Goal: Task Accomplishment & Management: Manage account settings

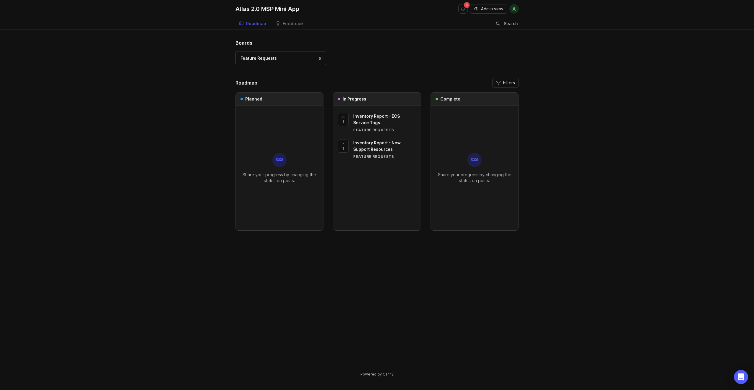
click at [374, 144] on span "Inventory Report - New Support Resources" at bounding box center [377, 146] width 48 height 12
click at [290, 60] on div "Feature Requests 5" at bounding box center [281, 58] width 81 height 6
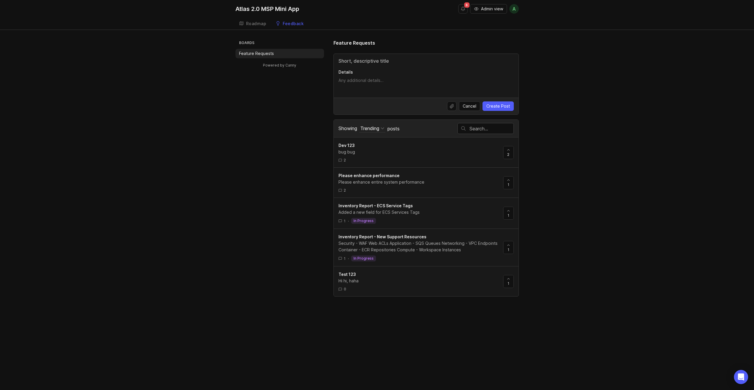
click at [279, 122] on div "Boards Feature Requests Powered by Canny Feature Requests Details Cancel Create…" at bounding box center [377, 167] width 283 height 257
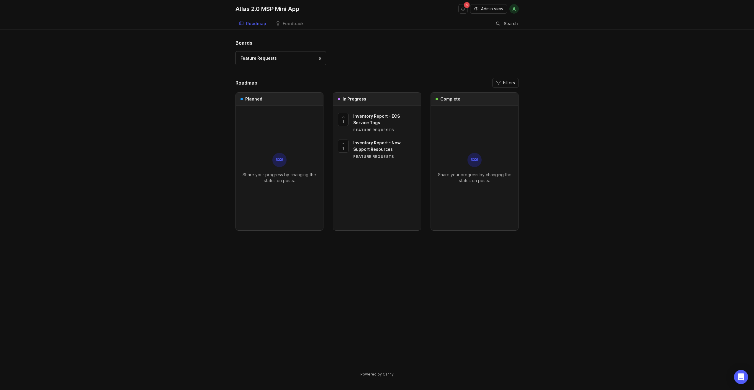
click at [490, 9] on span "Admin view" at bounding box center [492, 9] width 22 height 6
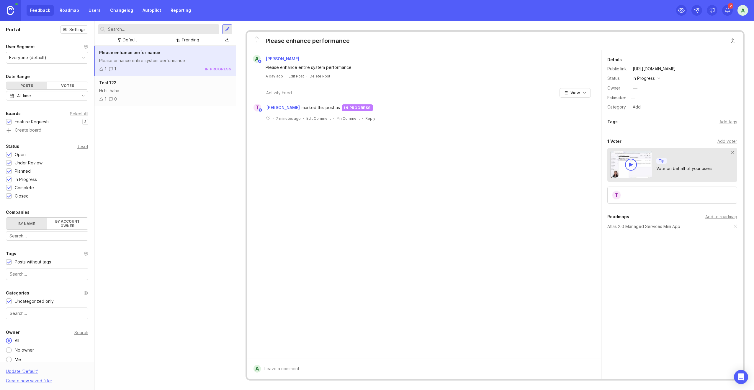
click at [65, 9] on link "Roadmap" at bounding box center [69, 10] width 27 height 11
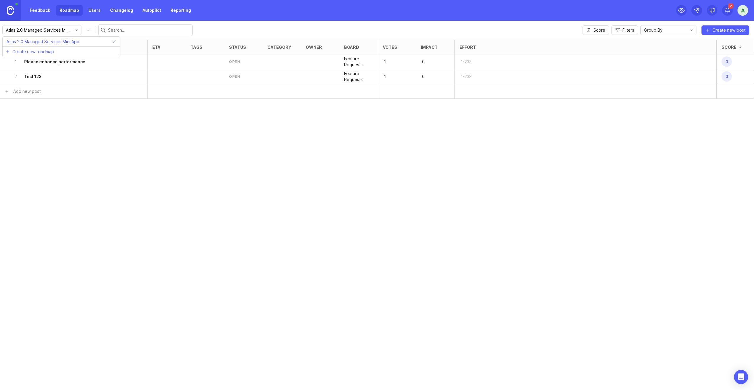
click at [51, 32] on input "Atlas 2.0 Managed Services Mini App" at bounding box center [38, 30] width 65 height 6
click at [55, 53] on li "Create new roadmap" at bounding box center [62, 51] width 118 height 11
click at [158, 170] on div "Posts (2) eta tags status category owner board Votes Impact Effort Score 1 Plea…" at bounding box center [377, 215] width 754 height 350
click at [47, 13] on link "Feedback" at bounding box center [40, 10] width 27 height 11
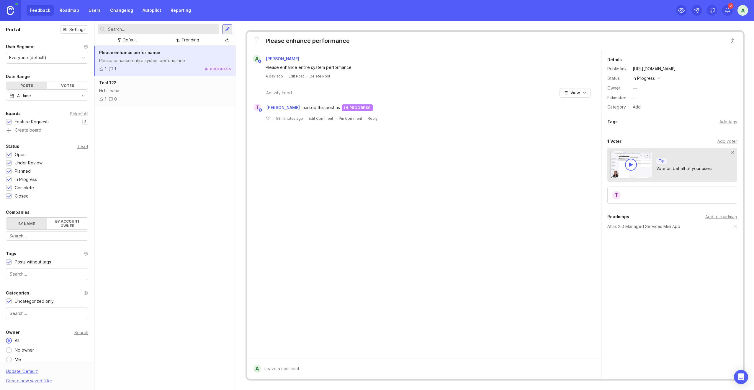
click at [14, 10] on link at bounding box center [10, 10] width 21 height 21
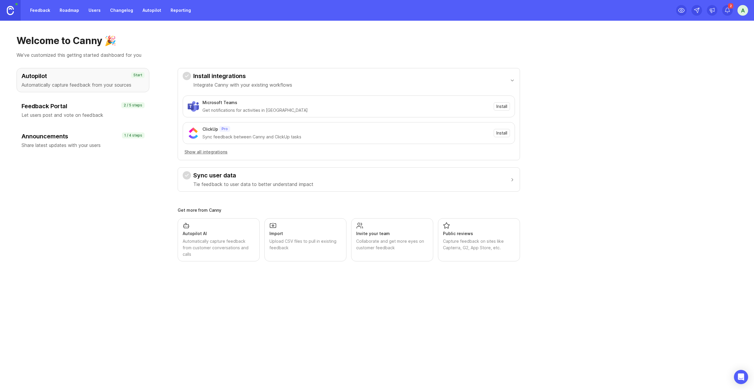
click at [62, 108] on h3 "Feedback Portal" at bounding box center [83, 106] width 123 height 8
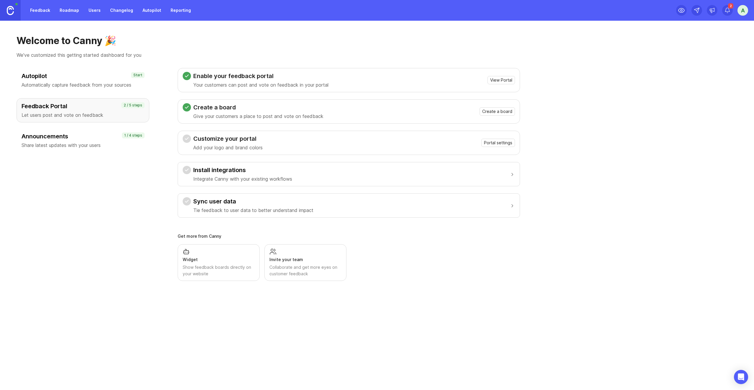
click at [506, 112] on span "Create a board" at bounding box center [498, 111] width 30 height 6
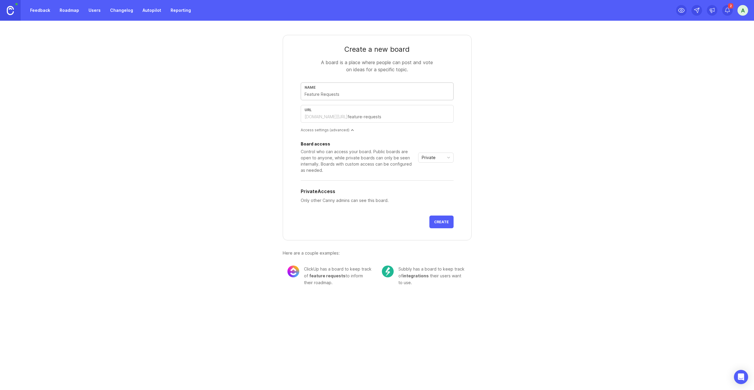
type input "B"
type input "b"
type input "Bu"
type input "bu"
type input "Bug"
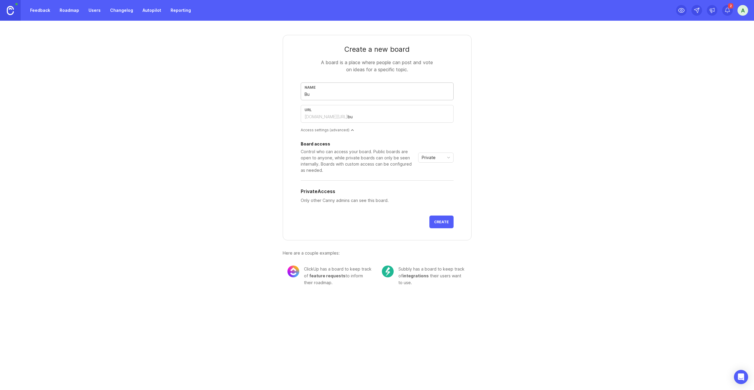
type input "bug"
type input "Bug R"
type input "bug-r"
type input "Bug Re"
type input "bug-re"
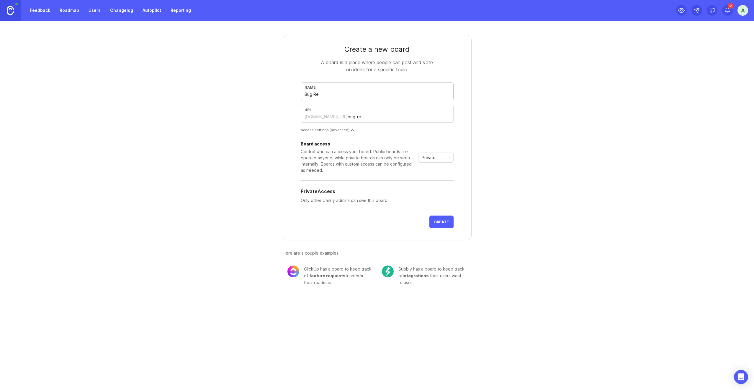
type input "Bug Rep"
type input "bug-rep"
type input "Bug Repo"
type input "bug-repo"
type input "Bug Repor"
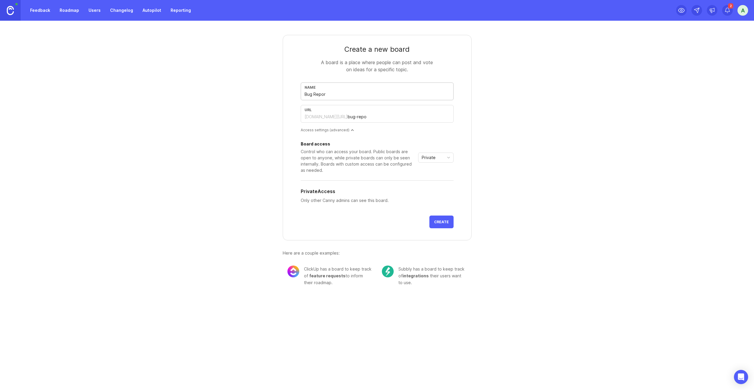
type input "bug-repor"
type input "Bug Report"
type input "bug-report"
type input "Bug Reports"
type input "bug-reports"
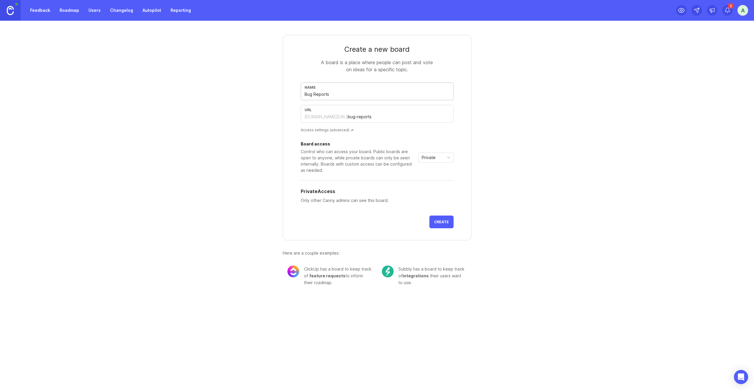
type input "Bug Reports"
click at [434, 155] on span "Private" at bounding box center [429, 157] width 14 height 6
click at [438, 193] on li "Custom" at bounding box center [436, 188] width 35 height 10
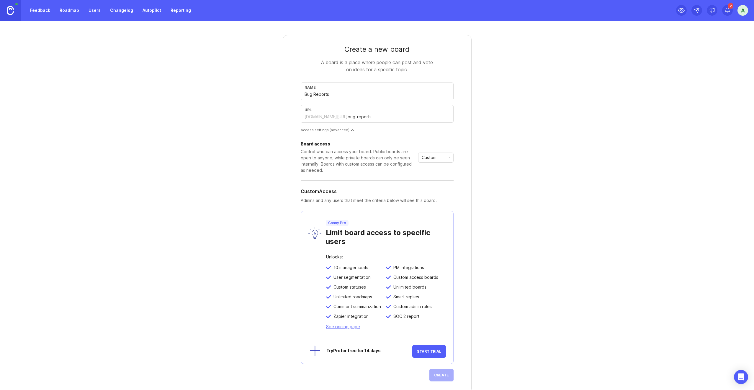
drag, startPoint x: 441, startPoint y: 155, endPoint x: 442, endPoint y: 158, distance: 3.3
click at [441, 155] on div "Custom" at bounding box center [431, 157] width 25 height 9
click at [438, 170] on li "Private" at bounding box center [434, 169] width 35 height 10
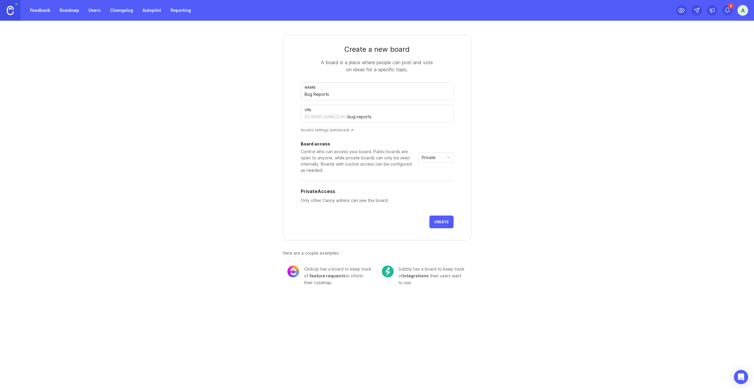
click at [446, 219] on button "Create" at bounding box center [442, 221] width 24 height 13
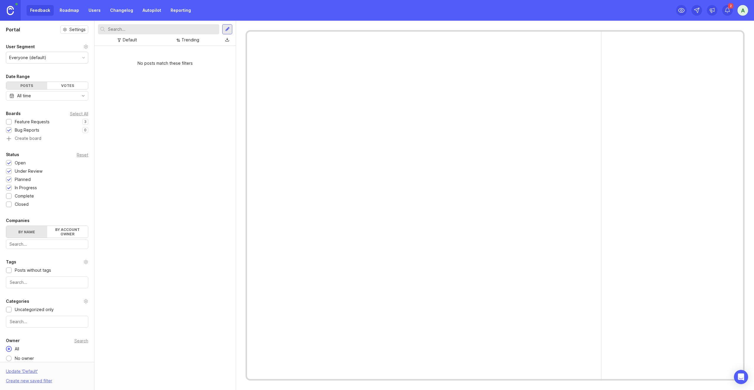
click at [9, 122] on div at bounding box center [9, 122] width 4 height 4
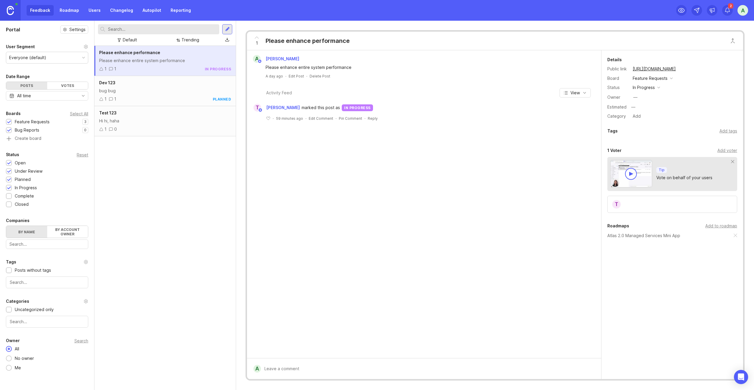
click at [10, 131] on div at bounding box center [9, 130] width 4 height 4
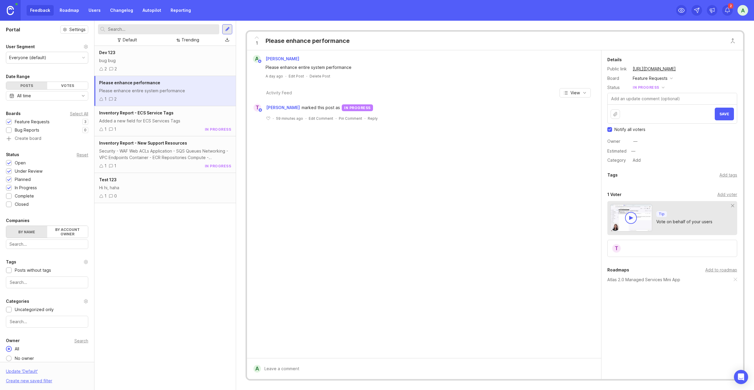
click at [11, 131] on div at bounding box center [9, 130] width 4 height 4
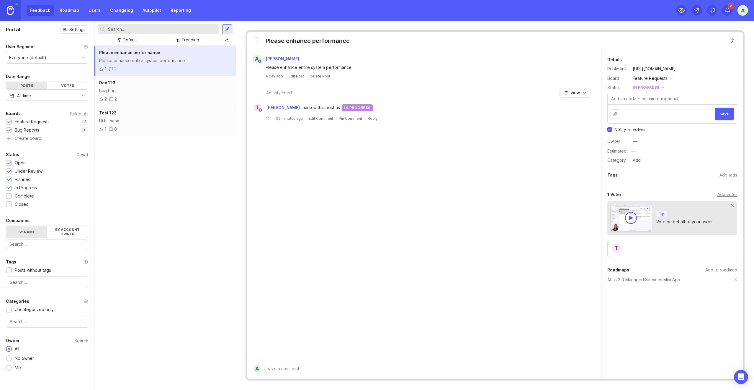
click at [68, 12] on link "Roadmap" at bounding box center [69, 10] width 27 height 11
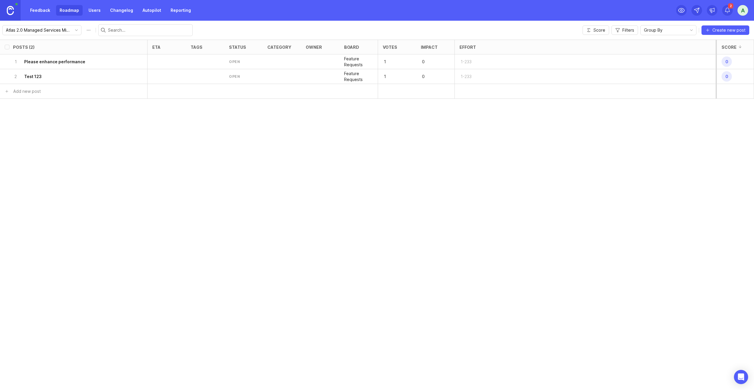
click at [239, 60] on div "open" at bounding box center [234, 61] width 11 height 5
click at [240, 47] on div "status" at bounding box center [237, 47] width 17 height 4
click at [238, 66] on div "open" at bounding box center [243, 61] width 38 height 15
click at [235, 62] on div "open" at bounding box center [234, 61] width 11 height 5
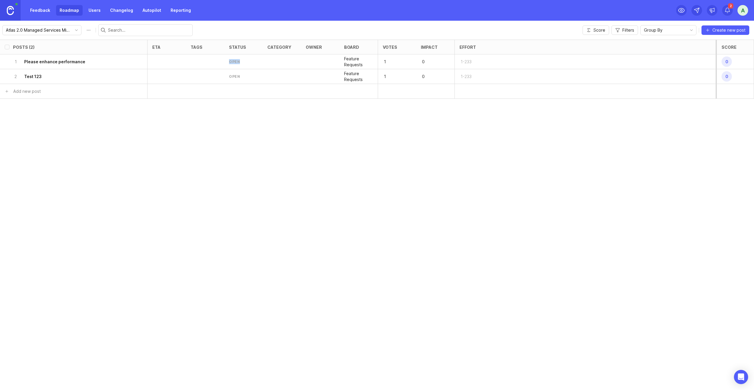
click at [235, 62] on div "open" at bounding box center [234, 61] width 11 height 5
click at [240, 71] on div "open" at bounding box center [243, 76] width 38 height 15
click at [737, 9] on div "2 a" at bounding box center [713, 10] width 72 height 21
click at [741, 10] on div "a" at bounding box center [743, 10] width 11 height 11
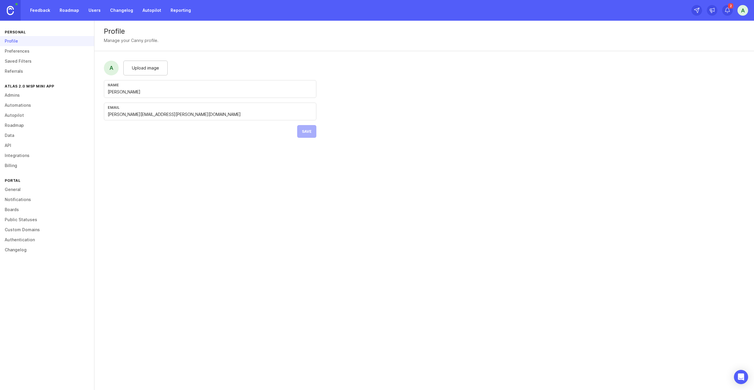
drag, startPoint x: 16, startPoint y: 126, endPoint x: 38, endPoint y: 127, distance: 22.5
click at [16, 126] on link "Roadmap" at bounding box center [47, 125] width 94 height 10
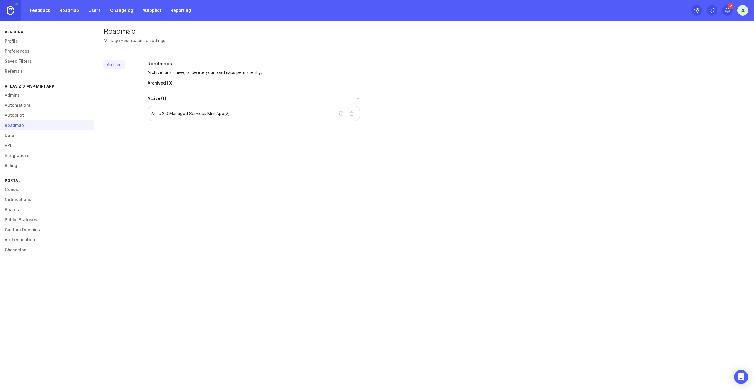
click at [11, 98] on link "Admins" at bounding box center [47, 95] width 94 height 10
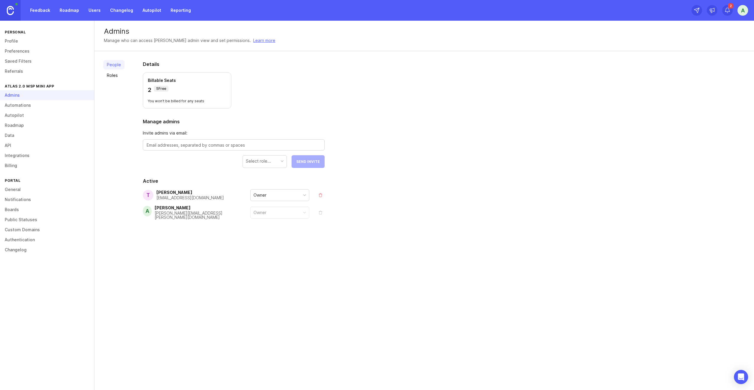
click at [13, 108] on link "Automations" at bounding box center [47, 105] width 94 height 10
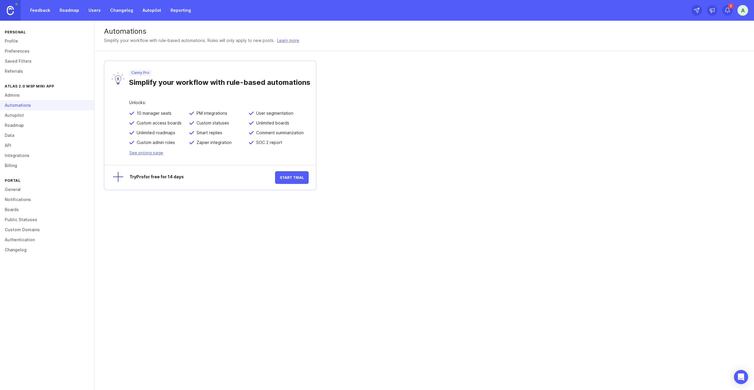
click at [13, 115] on link "Autopilot" at bounding box center [47, 115] width 94 height 10
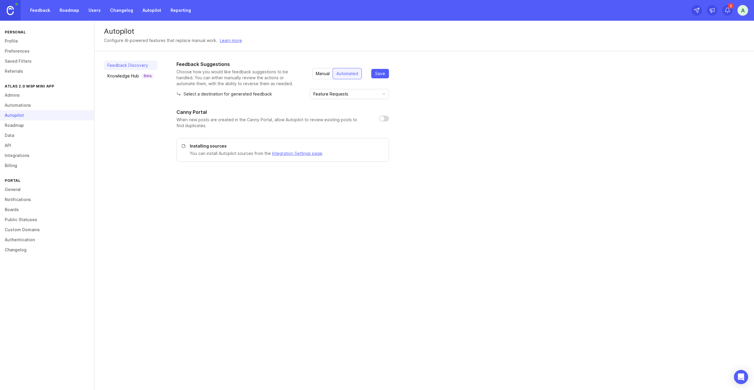
click at [12, 127] on link "Roadmap" at bounding box center [47, 125] width 94 height 10
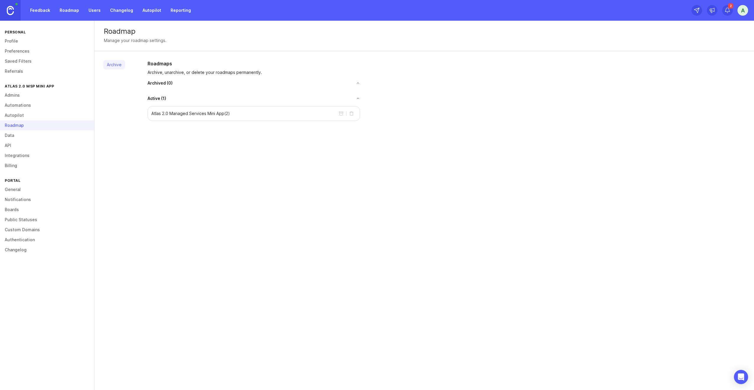
click at [14, 137] on link "Data" at bounding box center [47, 135] width 94 height 10
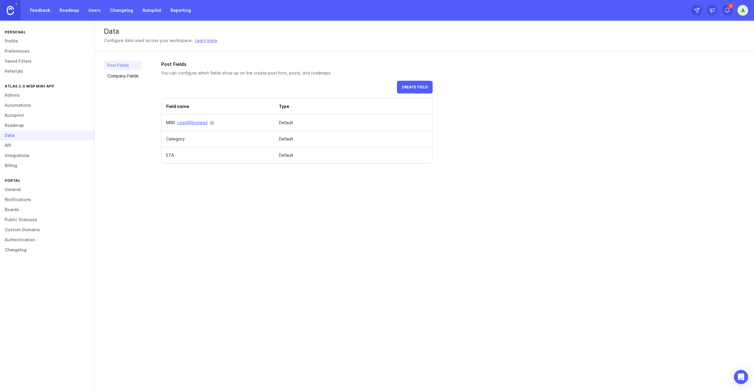
click at [14, 145] on link "API" at bounding box center [47, 145] width 94 height 10
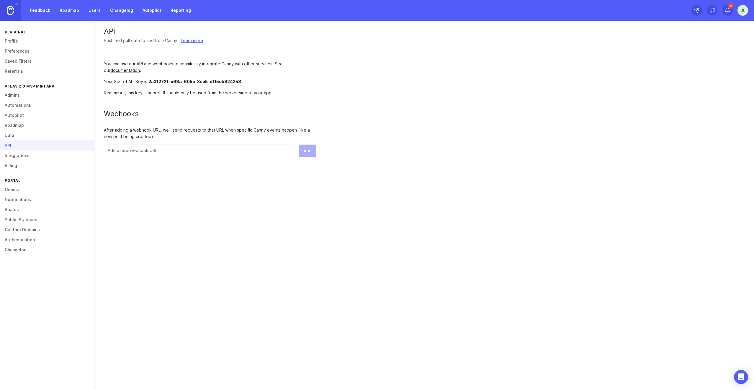
click at [40, 12] on link "Feedback" at bounding box center [40, 10] width 27 height 11
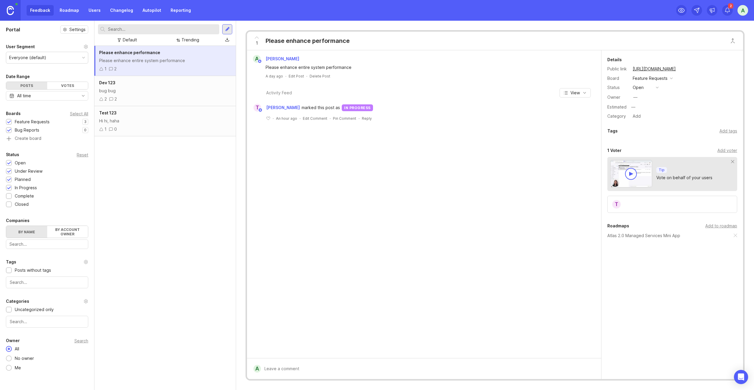
click at [656, 89] on button "open" at bounding box center [646, 88] width 30 height 8
click at [649, 111] on div "under review" at bounding box center [649, 108] width 30 height 5
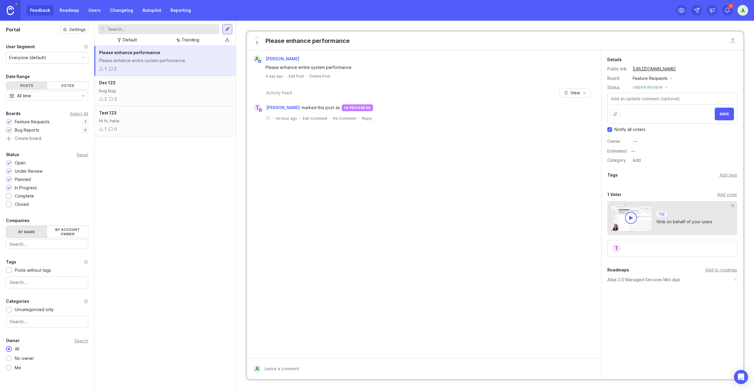
click at [723, 115] on span "Save" at bounding box center [725, 114] width 10 height 4
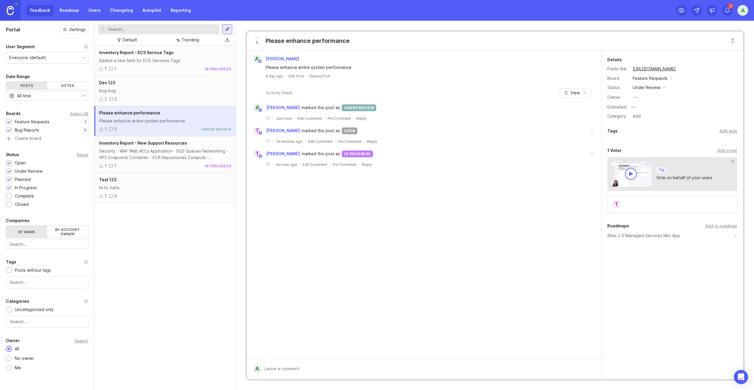
click at [658, 87] on div "under review" at bounding box center [647, 87] width 28 height 6
click at [706, 103] on div "Details Public link [URL][DOMAIN_NAME] Board Feature Requests Status under revi…" at bounding box center [673, 88] width 142 height 64
click at [639, 106] on div "—" at bounding box center [684, 107] width 108 height 8
click at [637, 98] on div "—" at bounding box center [636, 97] width 4 height 6
click at [699, 104] on div "—" at bounding box center [684, 107] width 108 height 8
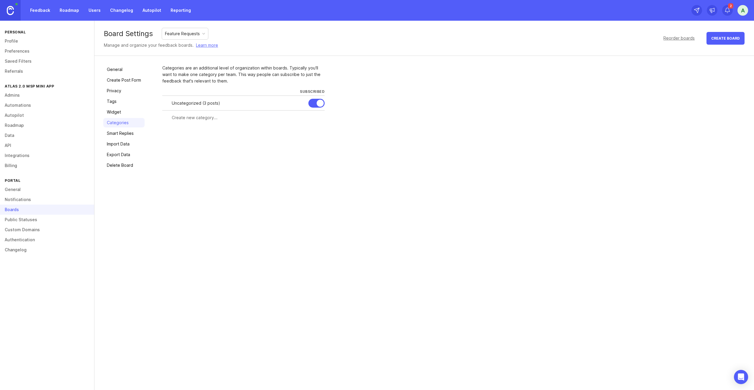
click at [187, 121] on div at bounding box center [243, 117] width 162 height 11
click at [117, 113] on link "Widget" at bounding box center [123, 111] width 41 height 9
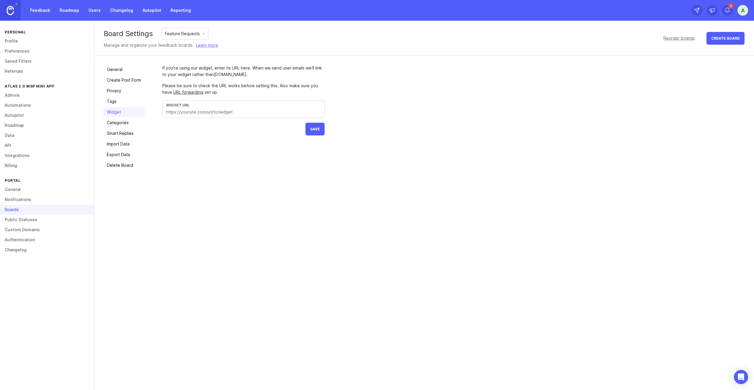
click at [120, 105] on link "Tags" at bounding box center [123, 101] width 41 height 9
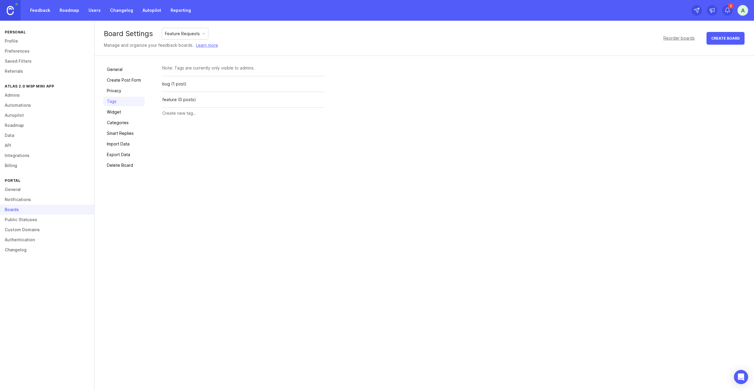
click at [118, 92] on link "Privacy" at bounding box center [123, 90] width 41 height 9
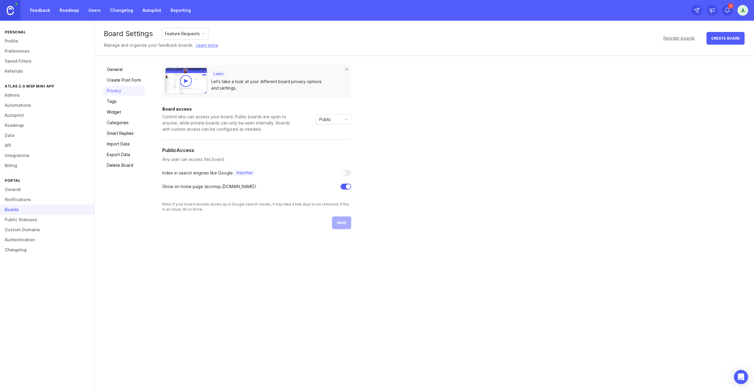
click at [128, 136] on link "Smart Replies" at bounding box center [123, 132] width 41 height 9
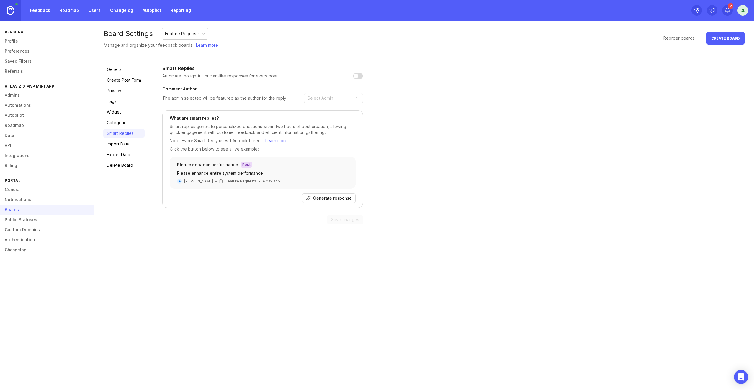
click at [128, 143] on link "Import Data" at bounding box center [123, 143] width 41 height 9
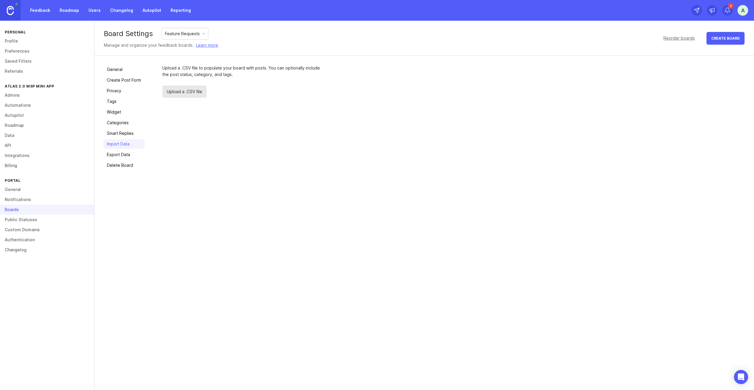
click at [127, 154] on link "Export Data" at bounding box center [123, 154] width 41 height 9
click at [130, 164] on link "Delete Board" at bounding box center [123, 164] width 41 height 9
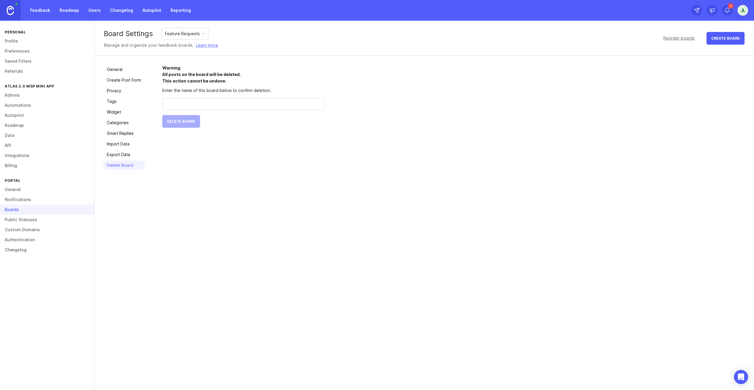
click at [117, 76] on link "Create Post Form" at bounding box center [123, 79] width 41 height 9
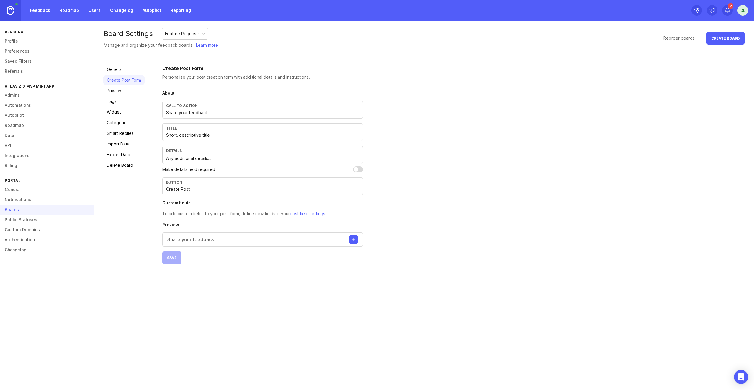
drag, startPoint x: 118, startPoint y: 70, endPoint x: 138, endPoint y: 82, distance: 22.6
click at [118, 70] on link "General" at bounding box center [123, 69] width 41 height 9
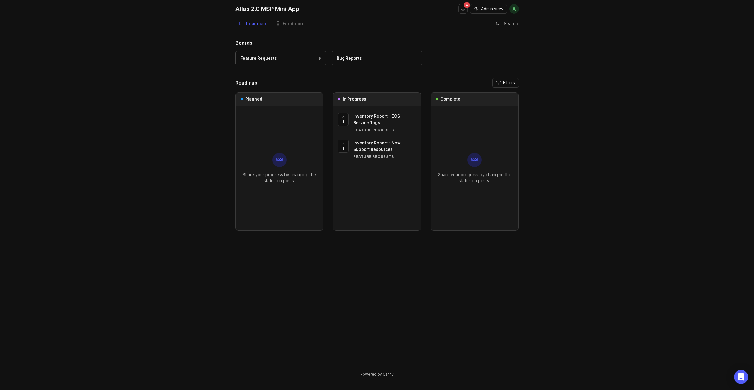
click at [367, 57] on div "Bug Reports" at bounding box center [377, 58] width 81 height 6
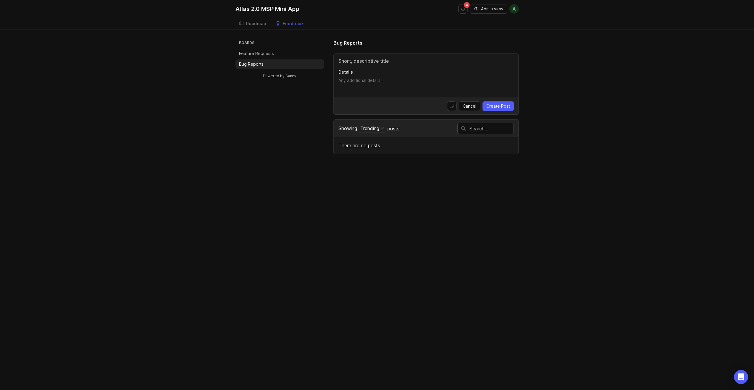
click at [263, 23] on div "Roadmap" at bounding box center [256, 24] width 20 height 4
click at [278, 53] on li "Feature Requests" at bounding box center [280, 53] width 89 height 9
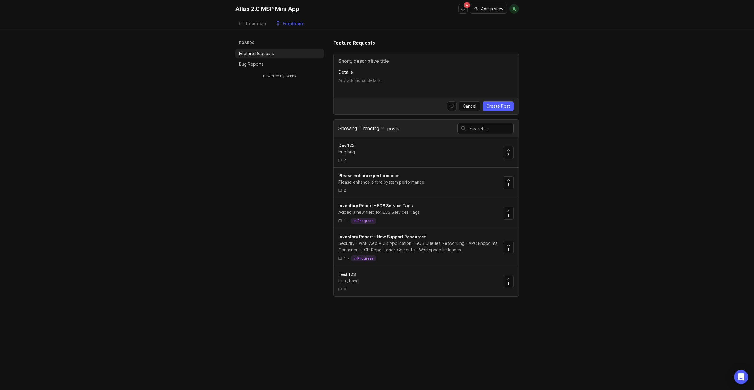
click at [248, 43] on h3 "Boards" at bounding box center [281, 43] width 86 height 8
click at [261, 23] on div "Roadmap" at bounding box center [256, 24] width 20 height 4
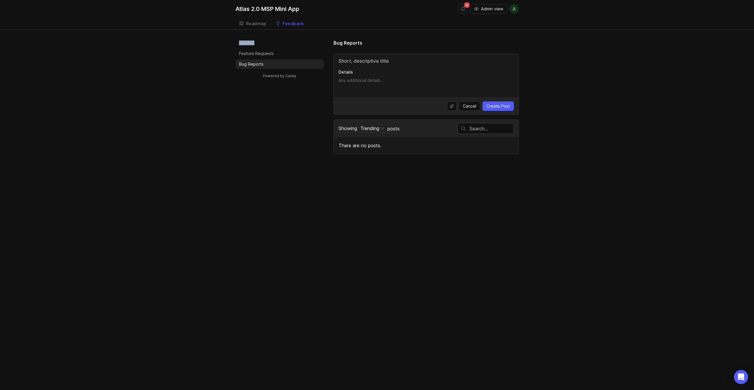
drag, startPoint x: 239, startPoint y: 43, endPoint x: 273, endPoint y: 45, distance: 33.8
click at [273, 45] on h3 "Boards" at bounding box center [281, 43] width 86 height 8
click at [258, 22] on div "Roadmap" at bounding box center [256, 24] width 20 height 4
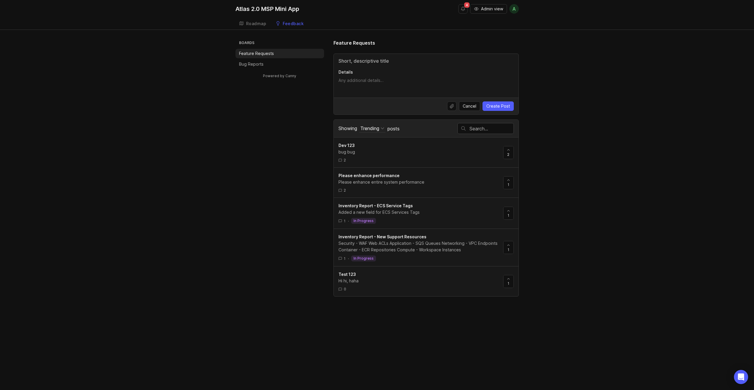
click at [249, 23] on div "Roadmap" at bounding box center [256, 24] width 20 height 4
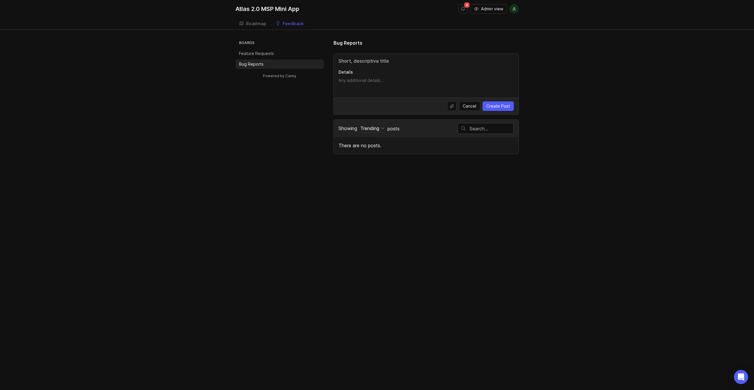
click at [327, 153] on div "Boards Feature Requests Bug Reports Powered by Canny Bug Reports Details Cancel…" at bounding box center [377, 96] width 283 height 115
click at [250, 22] on div "Roadmap" at bounding box center [256, 24] width 20 height 4
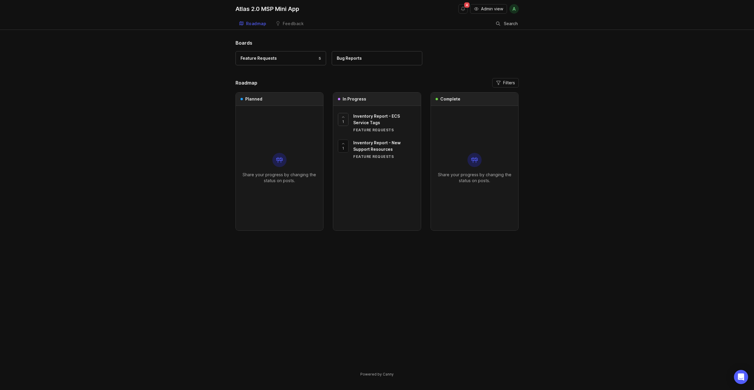
click at [346, 121] on div at bounding box center [343, 119] width 10 height 12
click at [345, 123] on div at bounding box center [343, 119] width 10 height 12
click at [302, 62] on link "Feature Requests 5" at bounding box center [281, 58] width 91 height 14
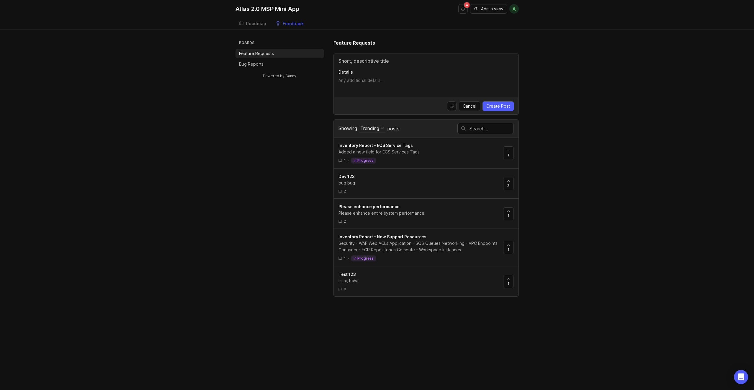
click at [378, 207] on span "Please enhance performance" at bounding box center [369, 206] width 61 height 5
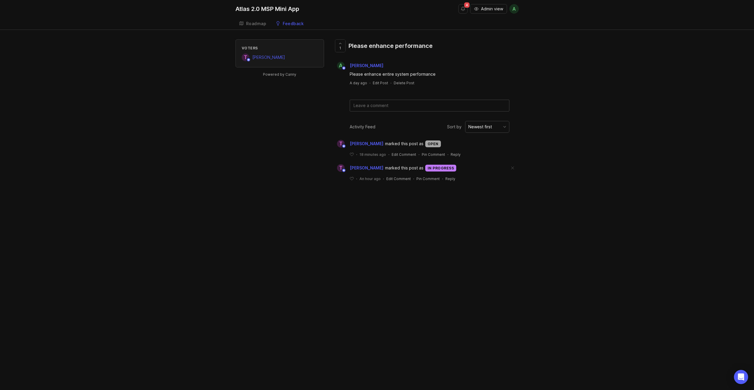
click at [252, 119] on div "Voters T Timmy Lin Powered by Canny 1 Please enhance performance a albert chang…" at bounding box center [377, 114] width 283 height 151
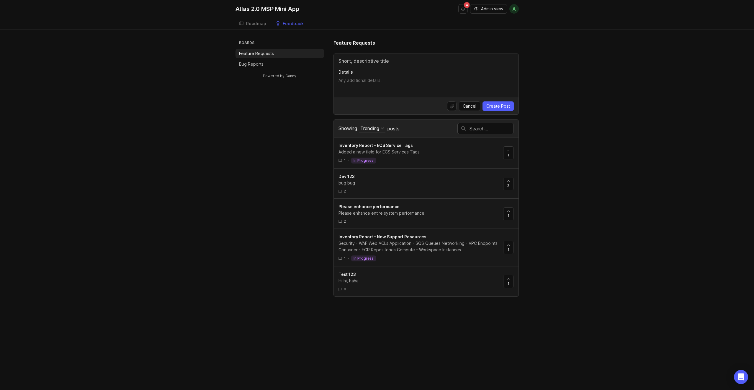
click at [255, 22] on div "Roadmap" at bounding box center [256, 24] width 20 height 4
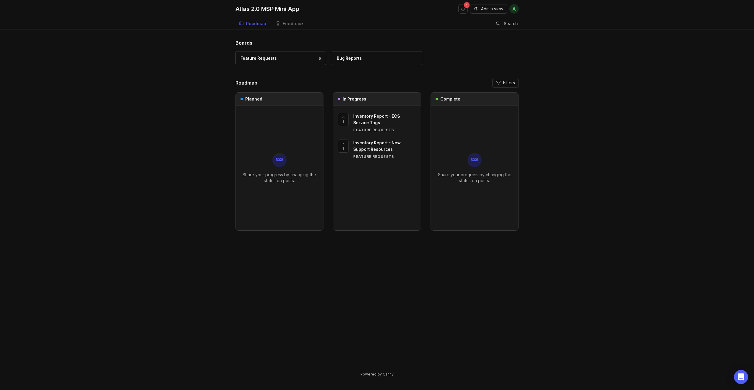
click at [283, 59] on div "Feature Requests 5" at bounding box center [281, 58] width 81 height 6
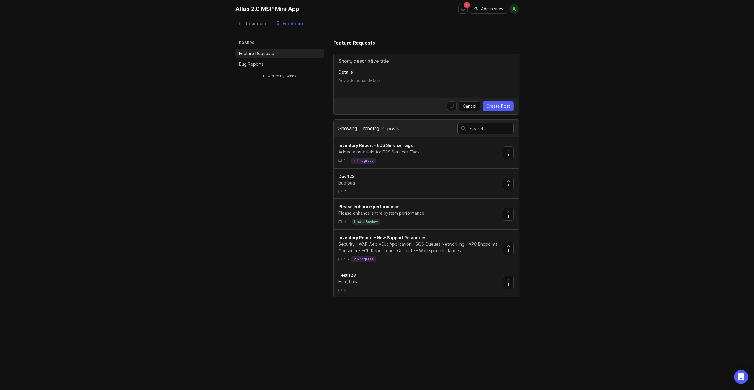
click at [256, 26] on link "Roadmap" at bounding box center [253, 24] width 35 height 12
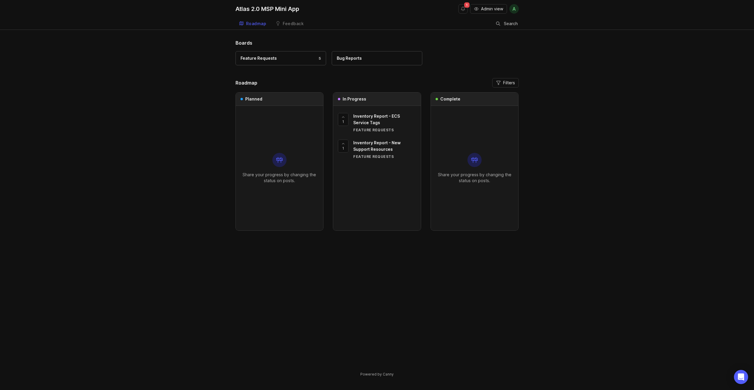
click at [511, 83] on span "Filters" at bounding box center [509, 83] width 12 height 6
click at [418, 107] on label "Bug Reports" at bounding box center [428, 108] width 32 height 6
click at [416, 107] on input "Bug Reports" at bounding box center [414, 107] width 5 height 5
checkbox input "false"
click at [478, 121] on input "Show uncategorized posts" at bounding box center [480, 122] width 10 height 6
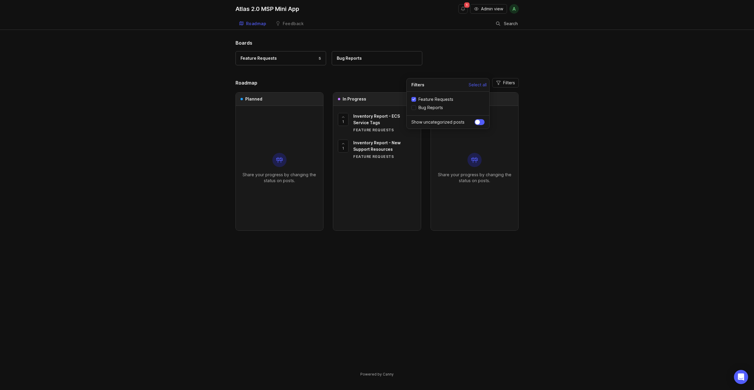
checkbox input "false"
click at [562, 144] on div "Boards Feature Requests 5 Bug Reports Roadmap Filters Planned Share your progre…" at bounding box center [377, 212] width 754 height 347
